Goal: Task Accomplishment & Management: Complete application form

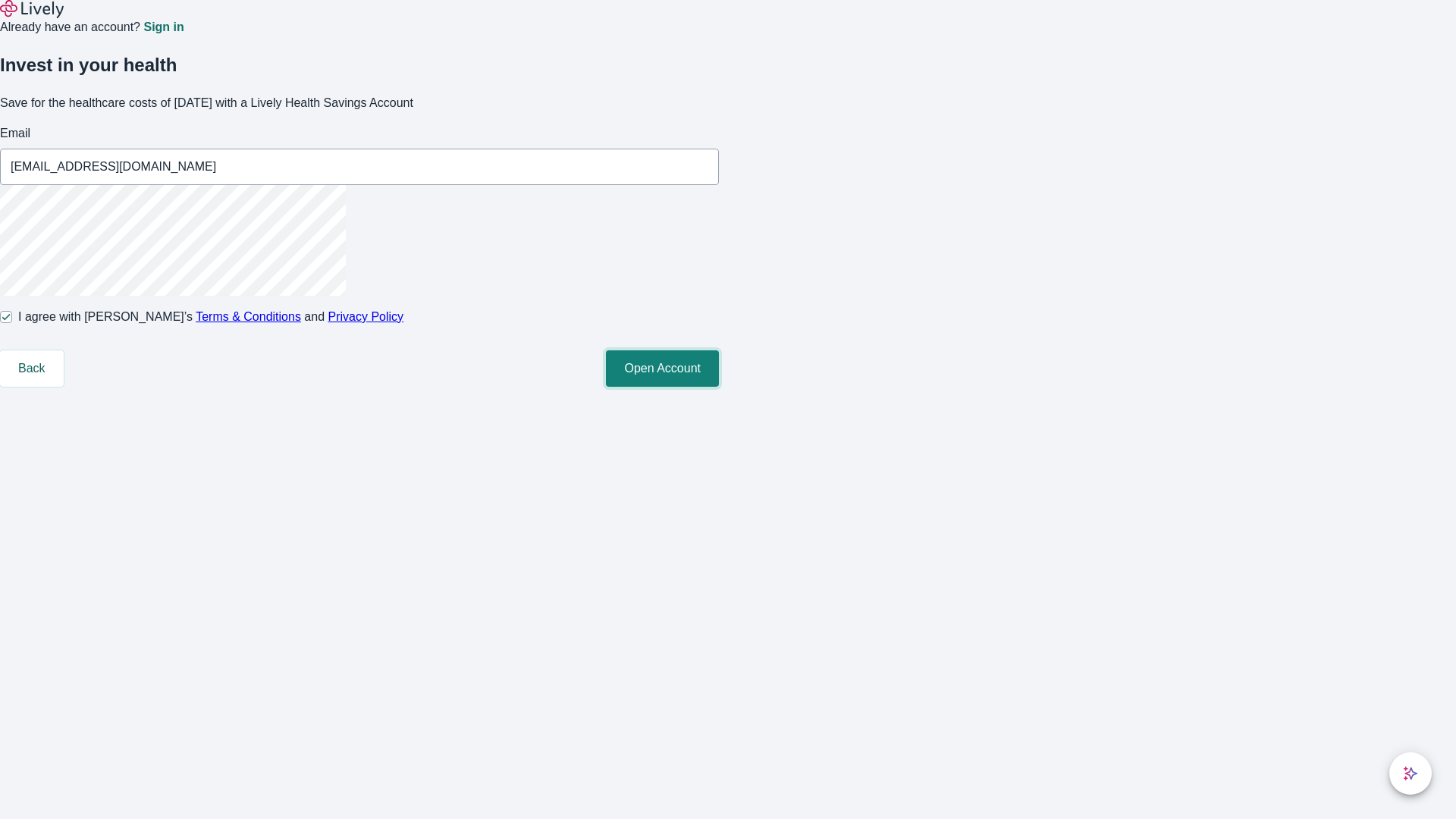
click at [719, 387] on button "Open Account" at bounding box center [662, 369] width 113 height 37
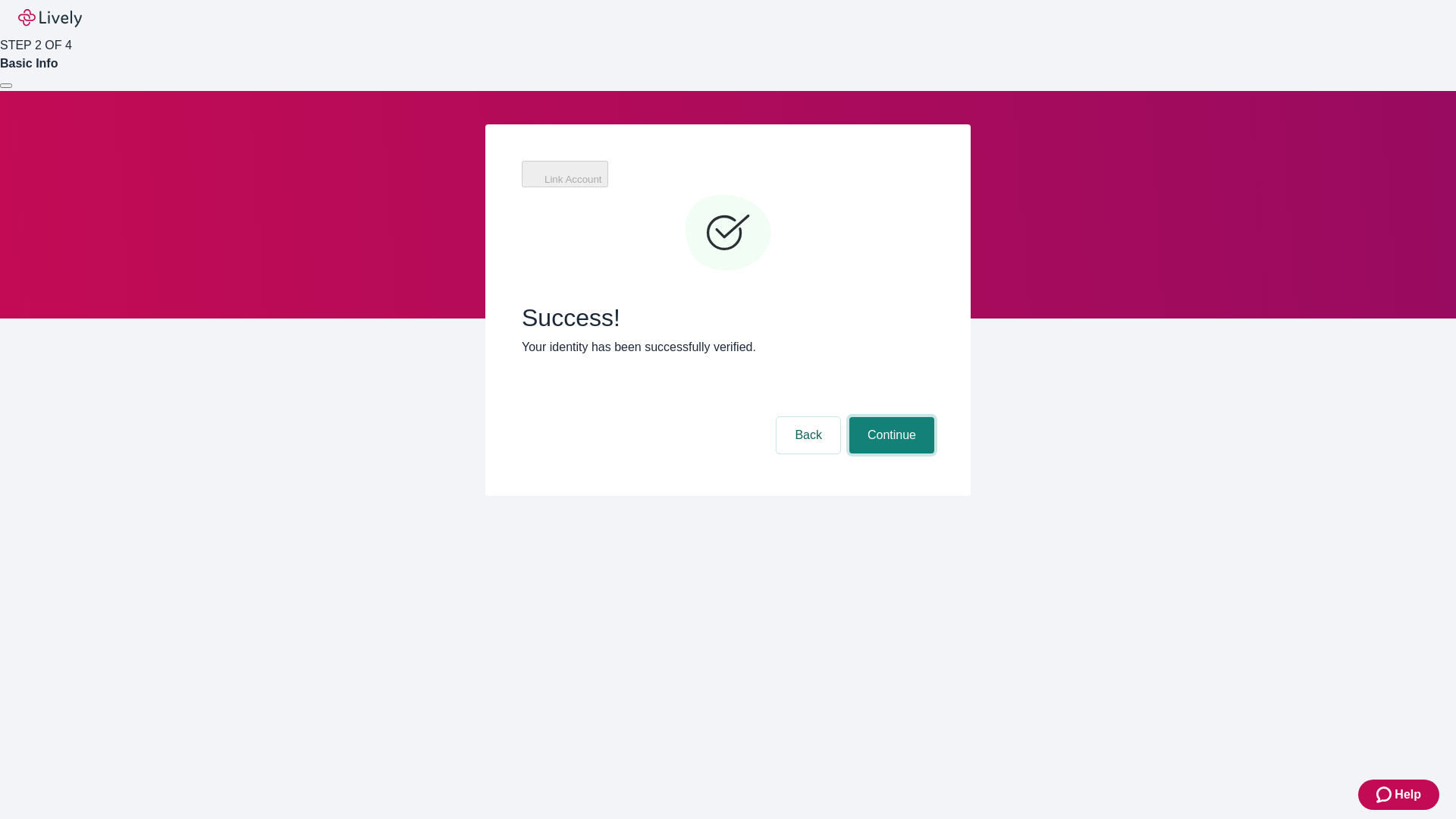
click at [889, 417] on button "Continue" at bounding box center [892, 435] width 85 height 37
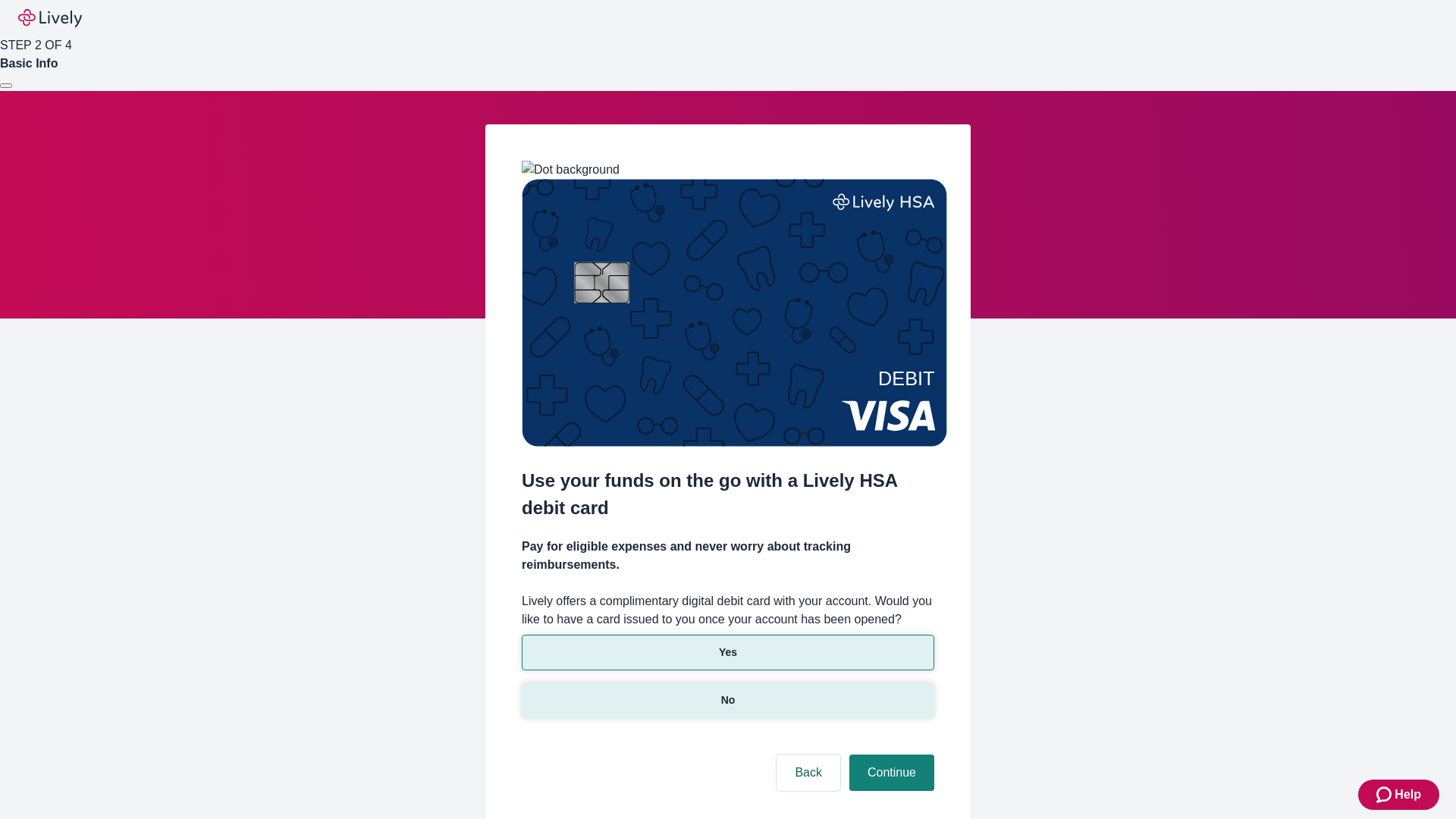
click at [727, 692] on p "No" at bounding box center [728, 700] width 14 height 16
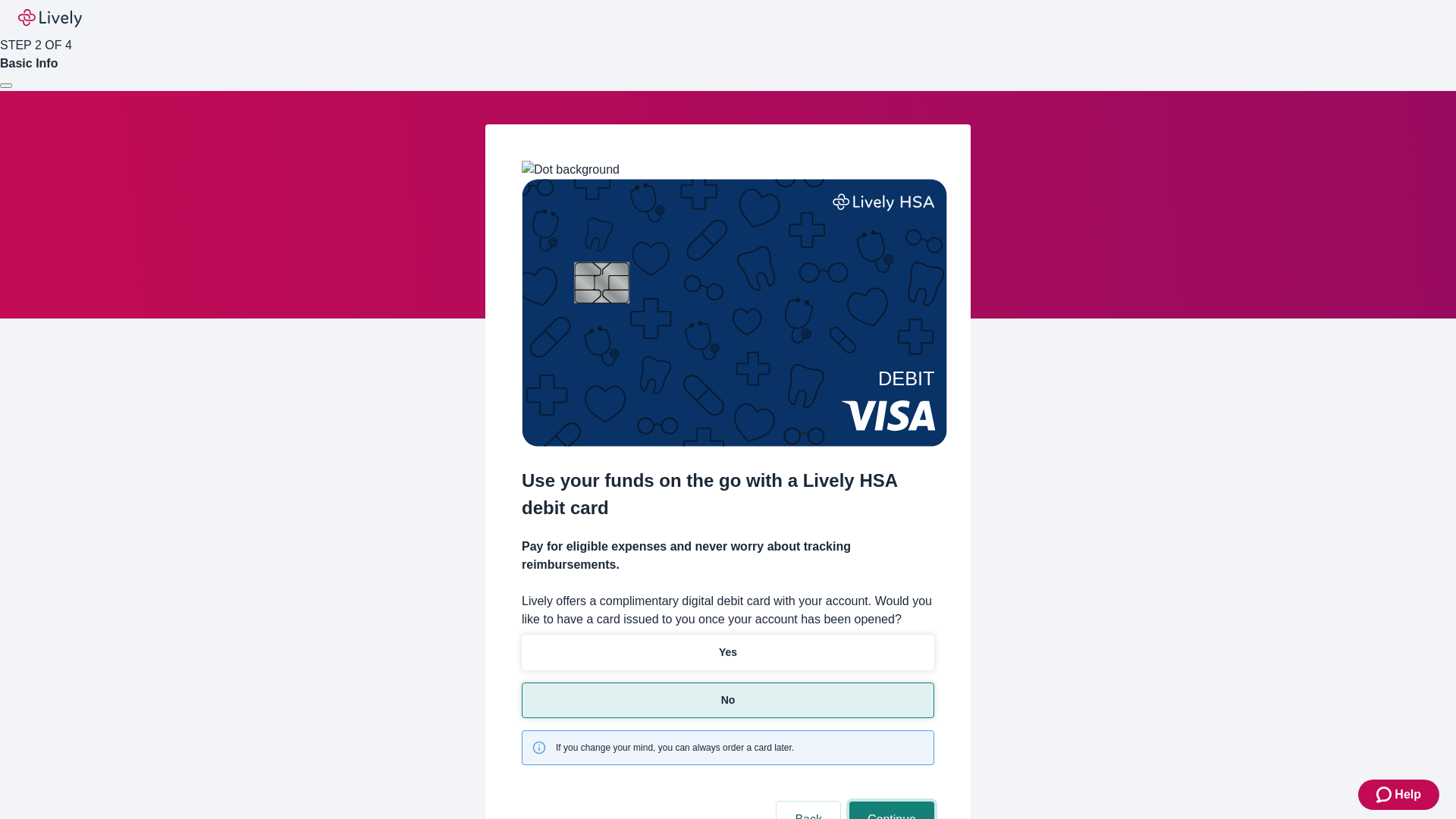
click at [889, 802] on button "Continue" at bounding box center [892, 820] width 85 height 37
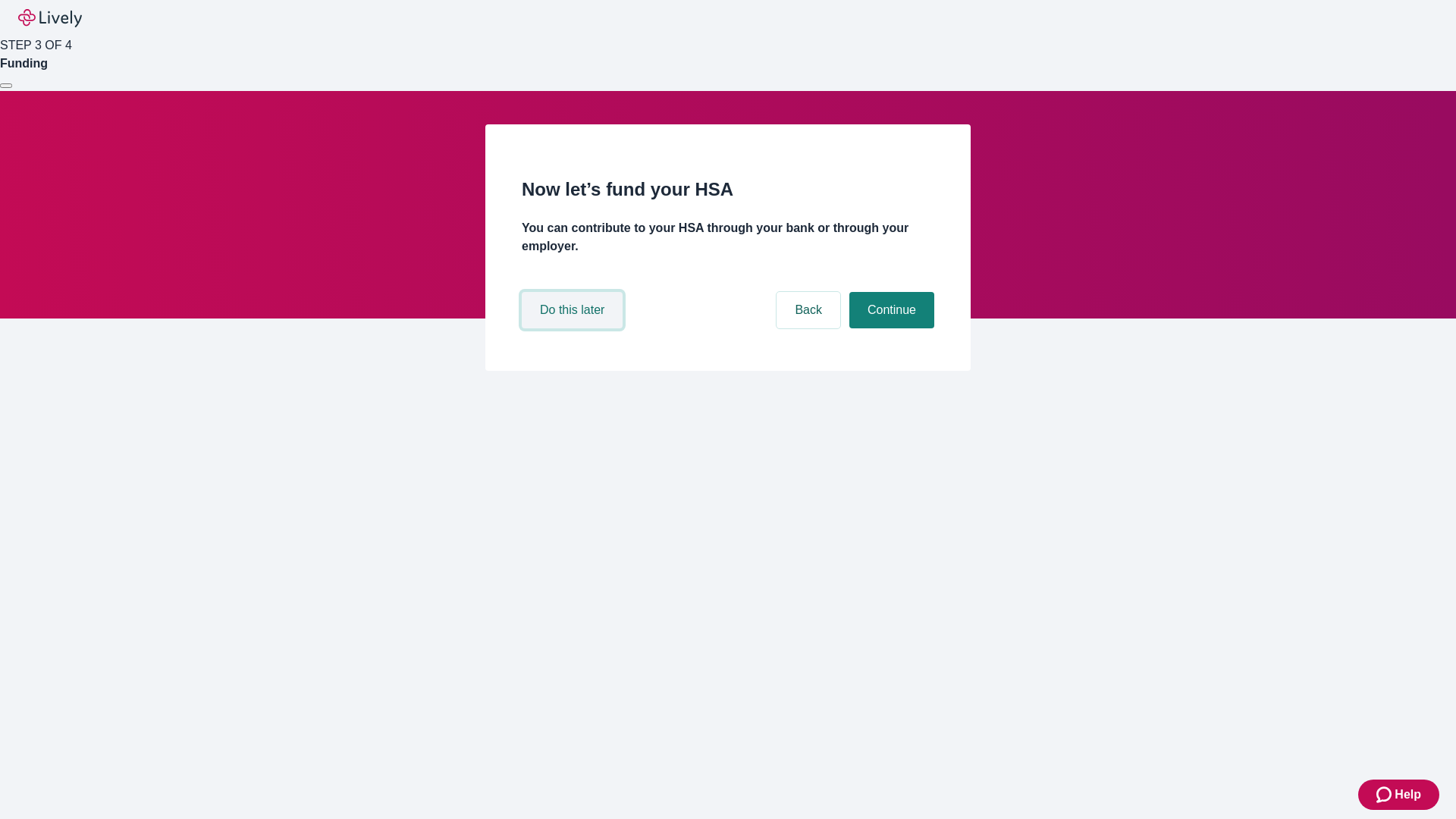
click at [574, 329] on button "Do this later" at bounding box center [572, 310] width 101 height 37
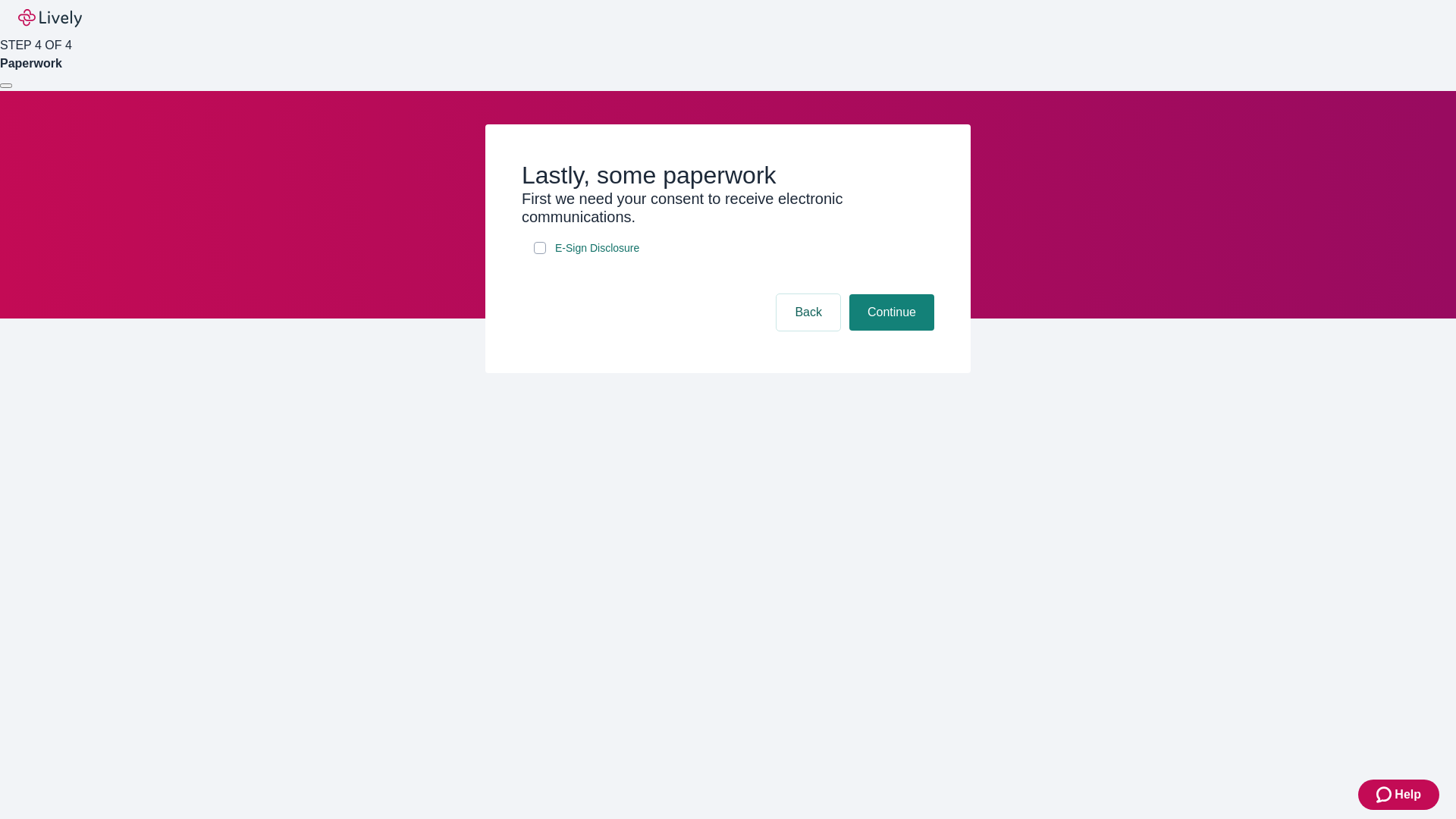
click at [540, 254] on input "E-Sign Disclosure" at bounding box center [540, 248] width 12 height 12
checkbox input "true"
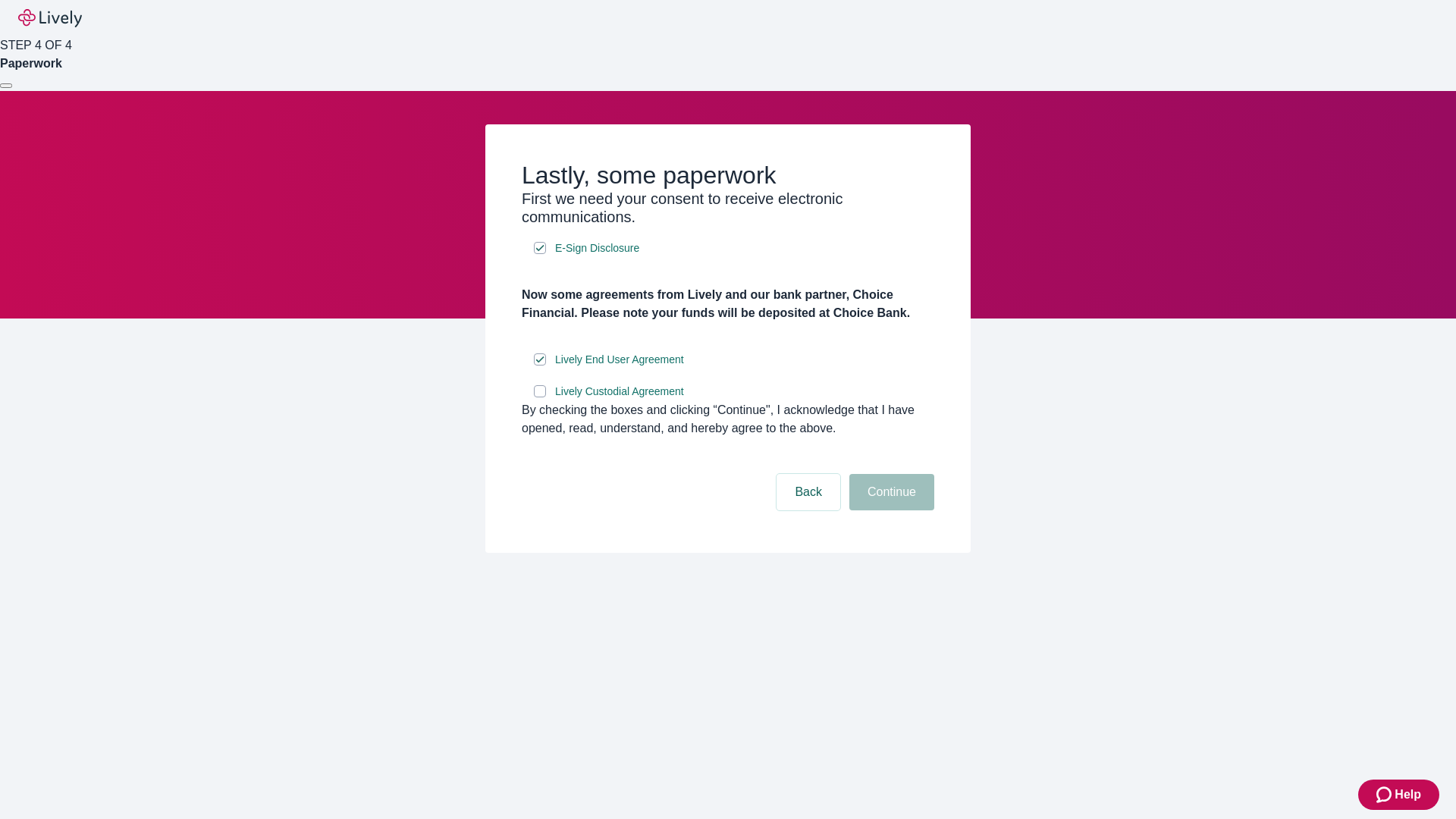
click at [540, 398] on input "Lively Custodial Agreement" at bounding box center [540, 392] width 12 height 12
checkbox input "true"
click at [889, 511] on button "Continue" at bounding box center [892, 492] width 85 height 37
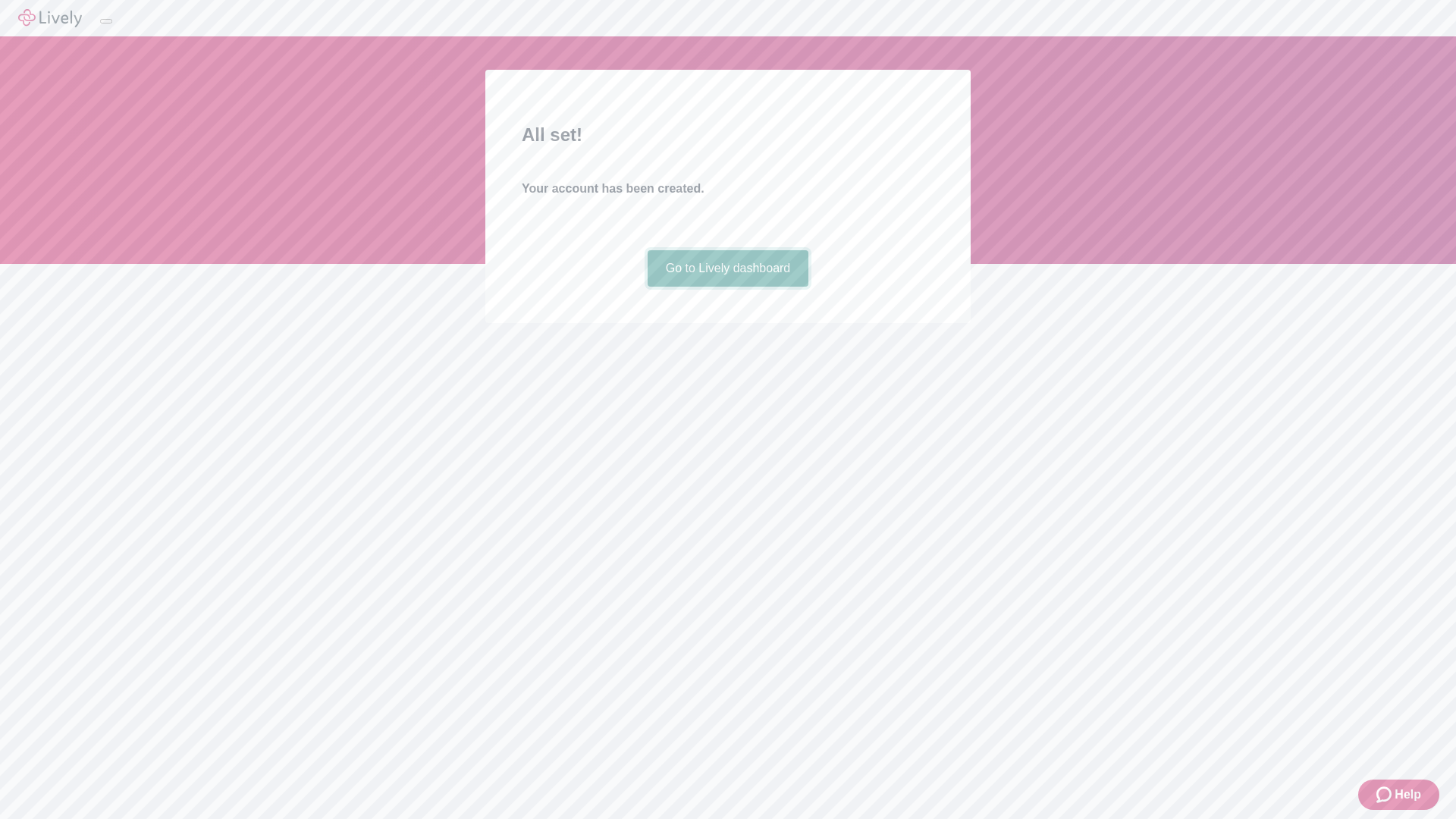
click at [727, 287] on link "Go to Lively dashboard" at bounding box center [729, 268] width 161 height 37
